Goal: Obtain resource: Download file/media

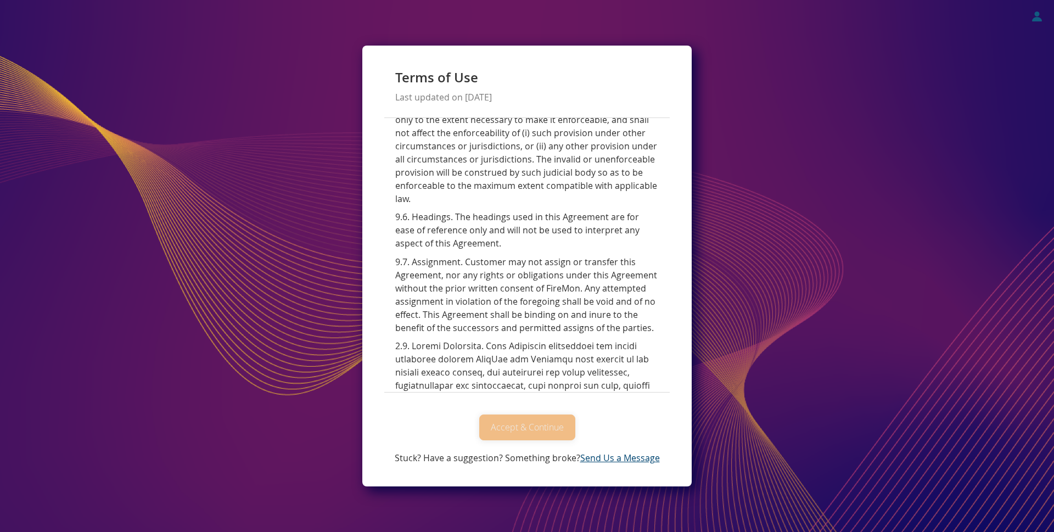
scroll to position [4694, 0]
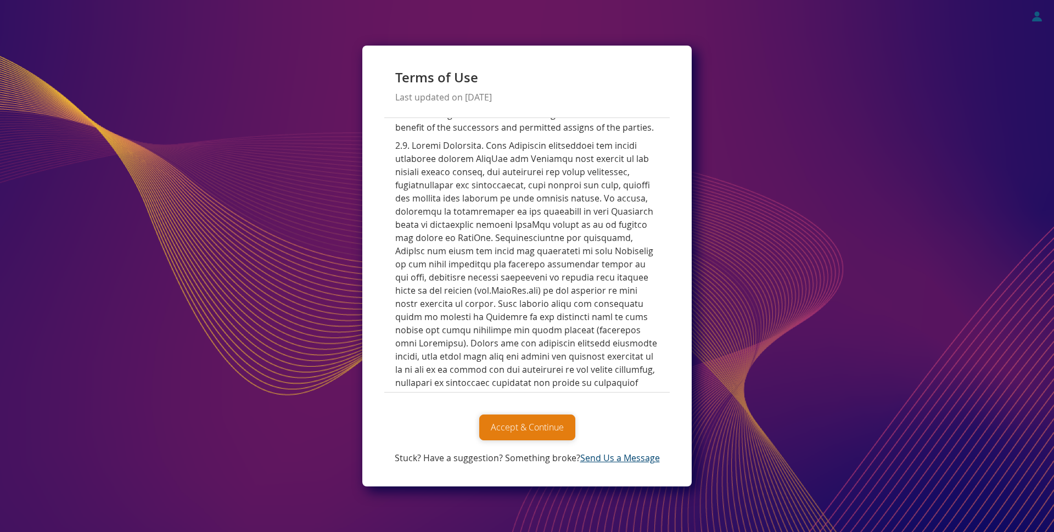
click at [526, 423] on button "Accept & Continue" at bounding box center [527, 428] width 96 height 26
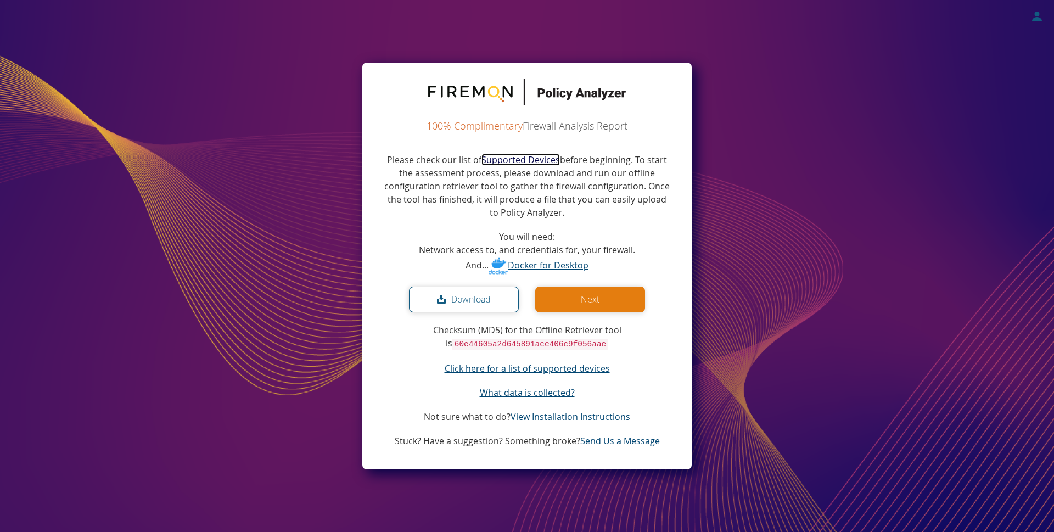
click at [521, 159] on link "Supported Devices" at bounding box center [521, 160] width 79 height 12
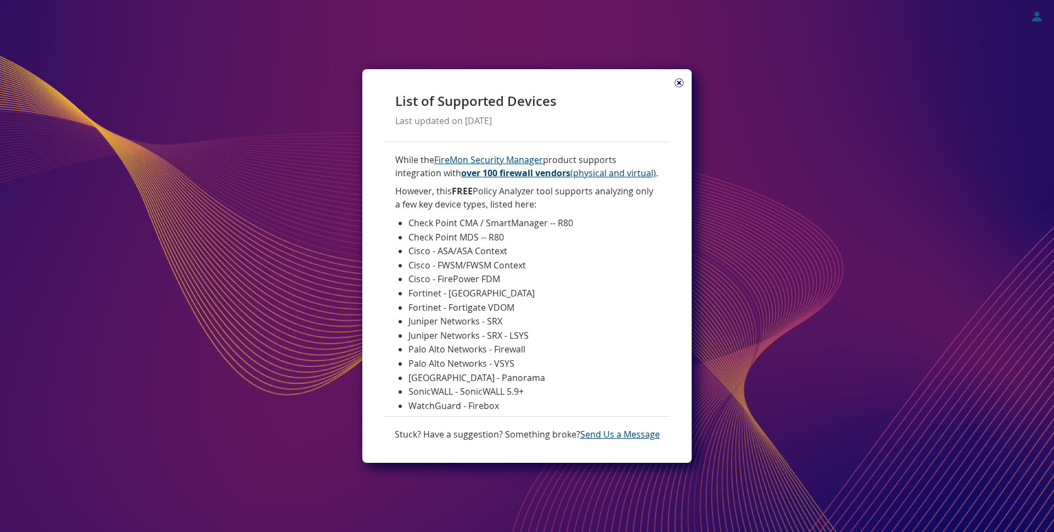
click at [680, 81] on icon at bounding box center [679, 83] width 9 height 9
